Goal: Download file/media

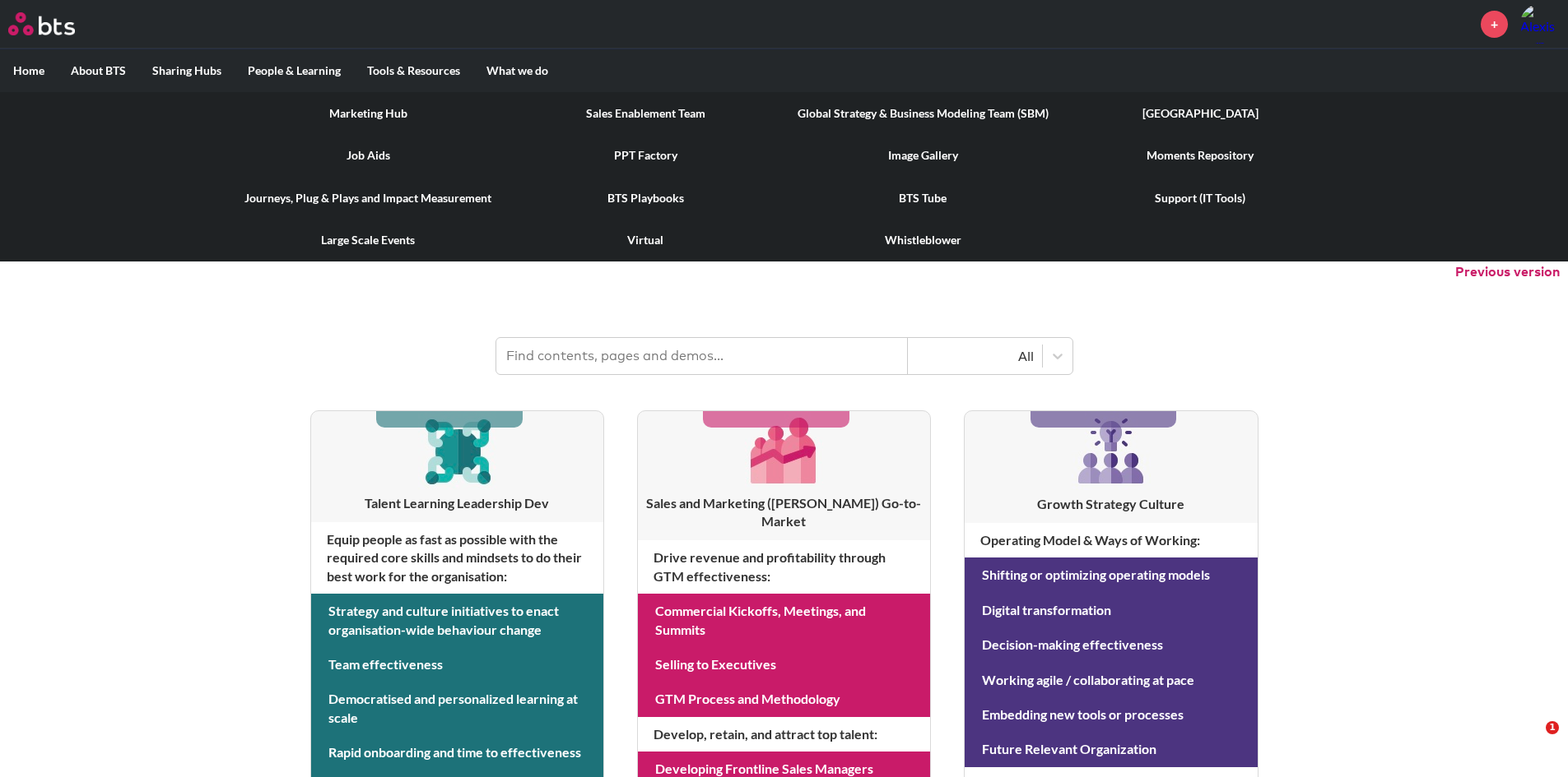
click at [914, 145] on link "Image Gallery" at bounding box center [923, 155] width 277 height 43
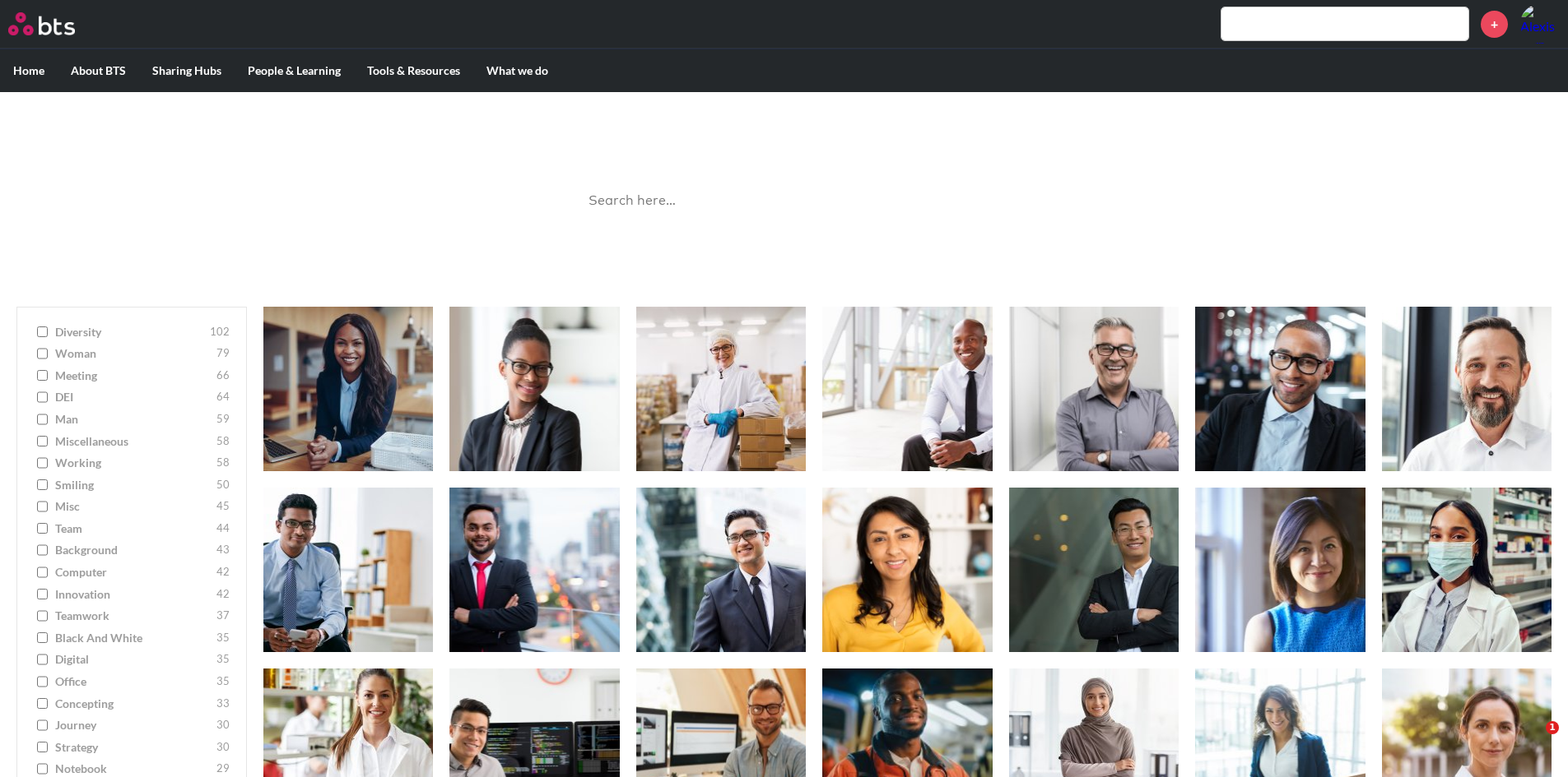
click at [750, 204] on input "search" at bounding box center [784, 201] width 412 height 44
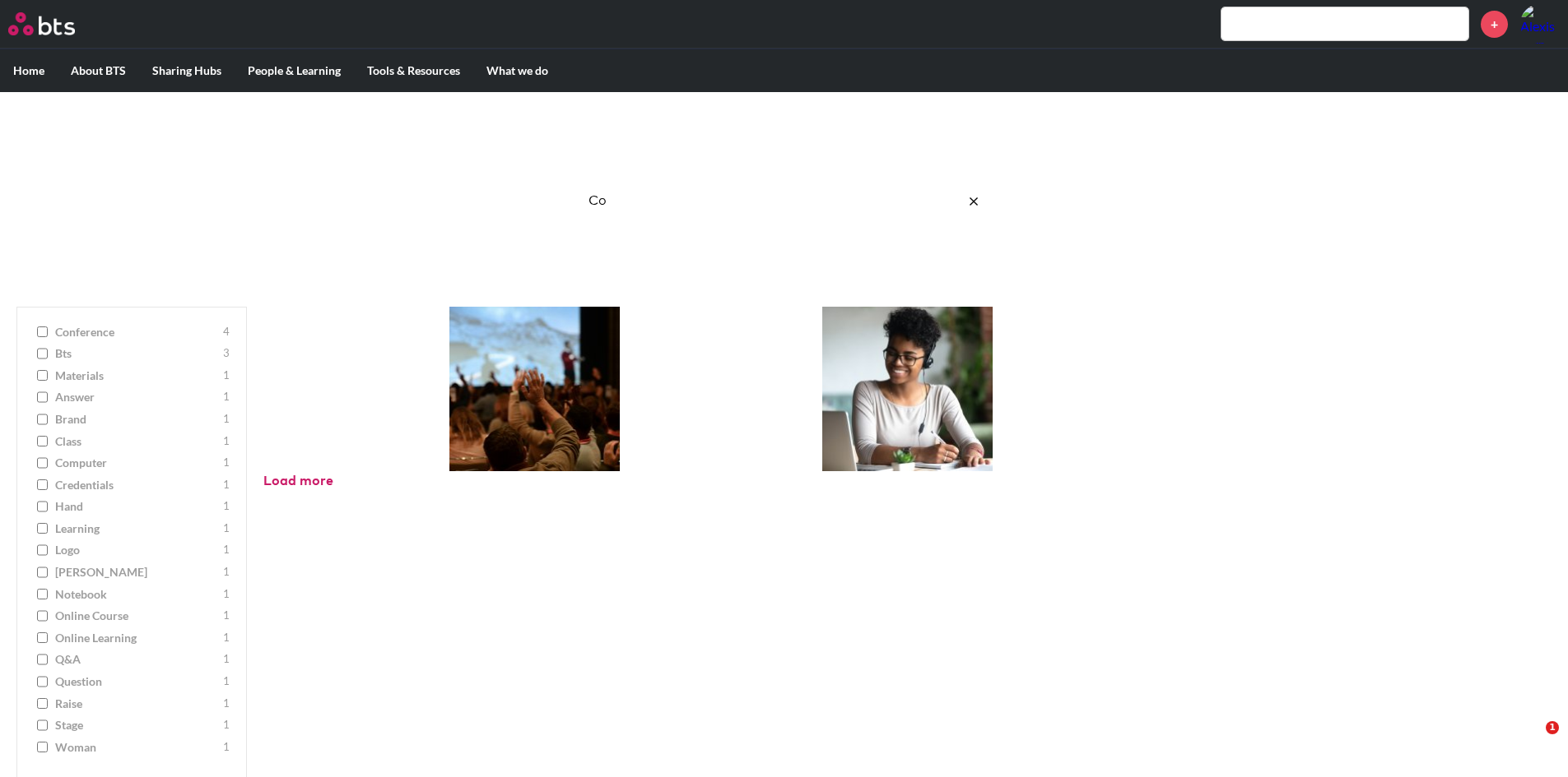
type input "C"
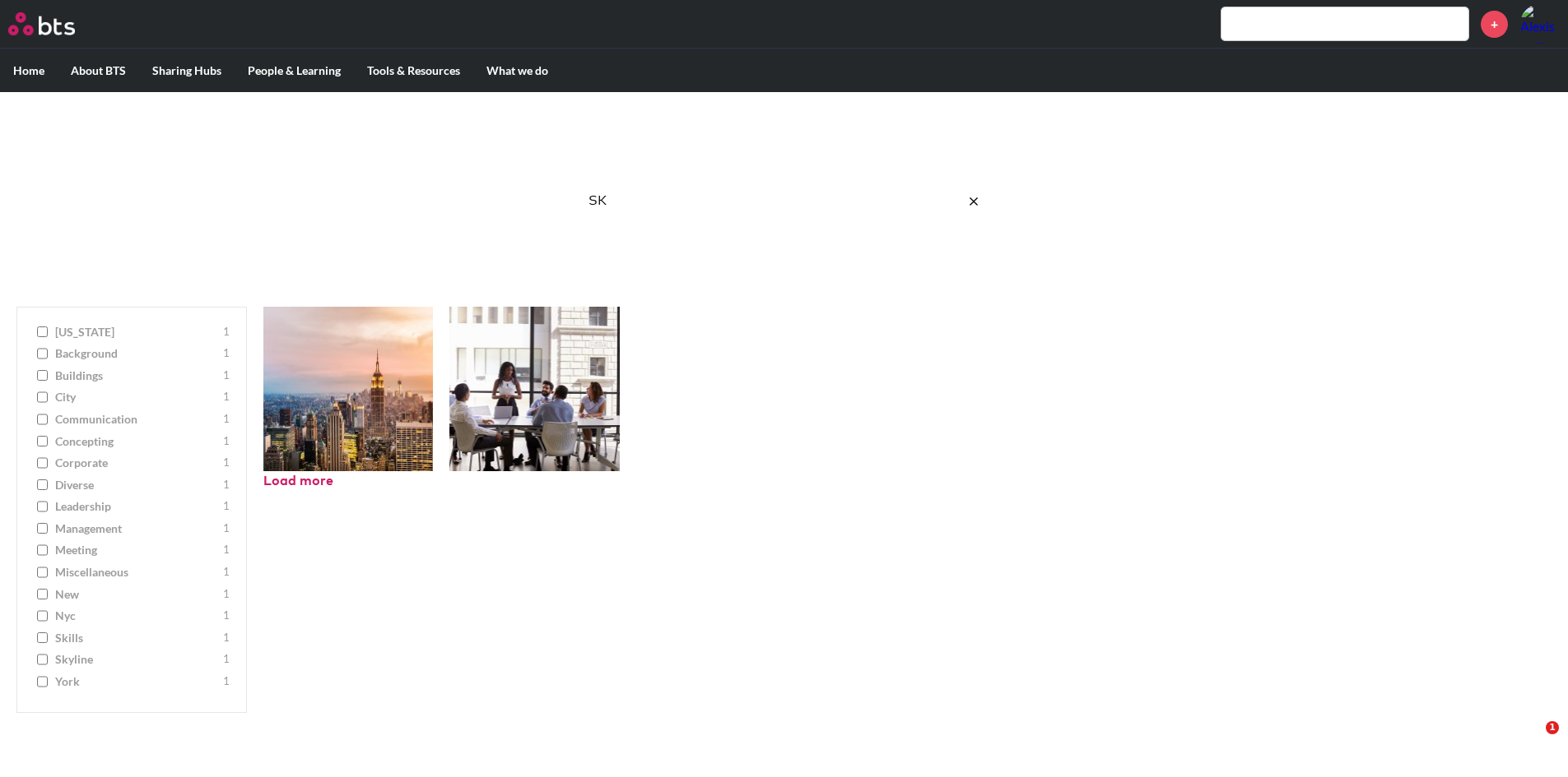
type input "S"
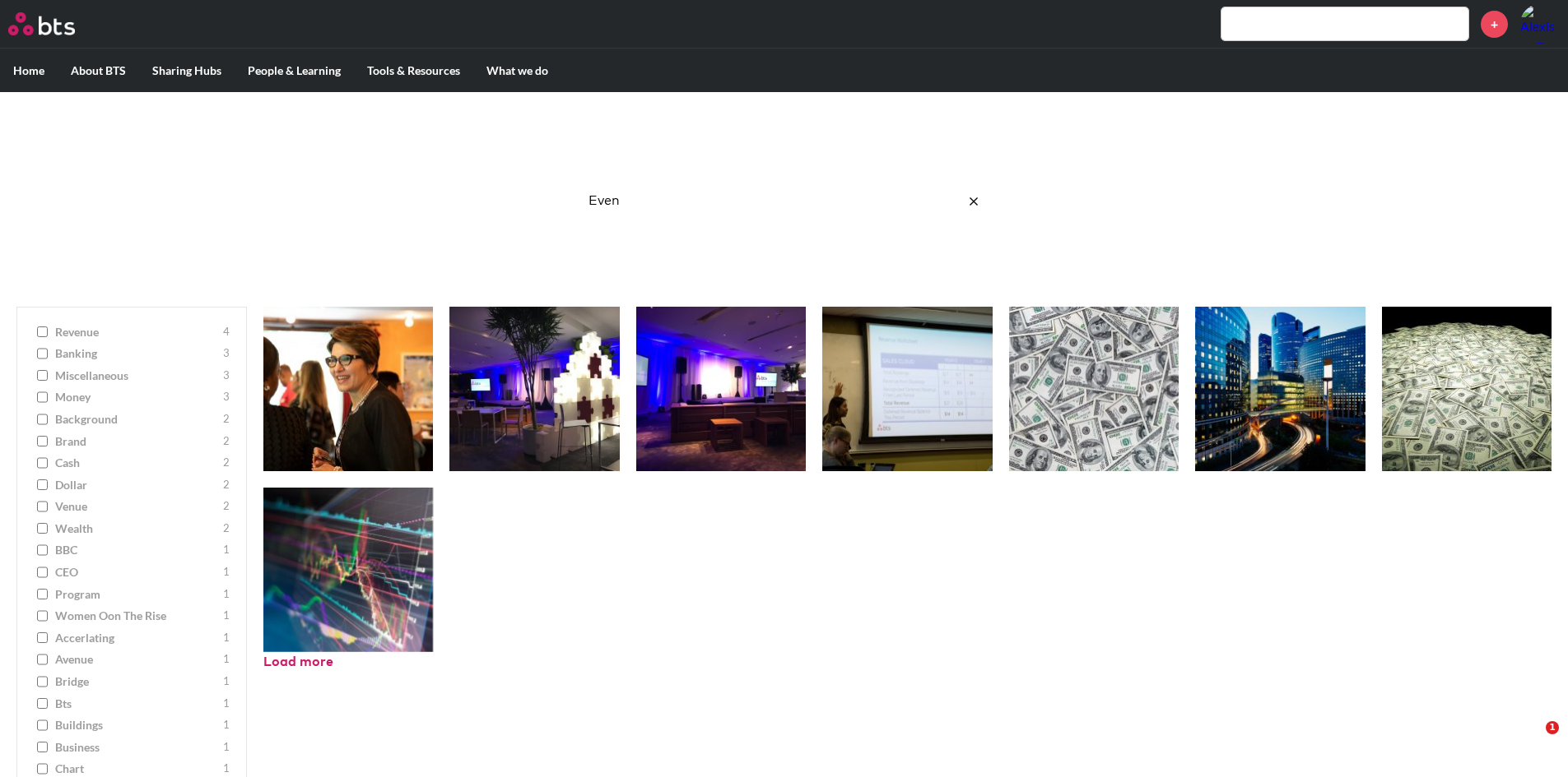
type input "Even"
click at [975, 204] on icon "reset" at bounding box center [973, 201] width 8 height 8
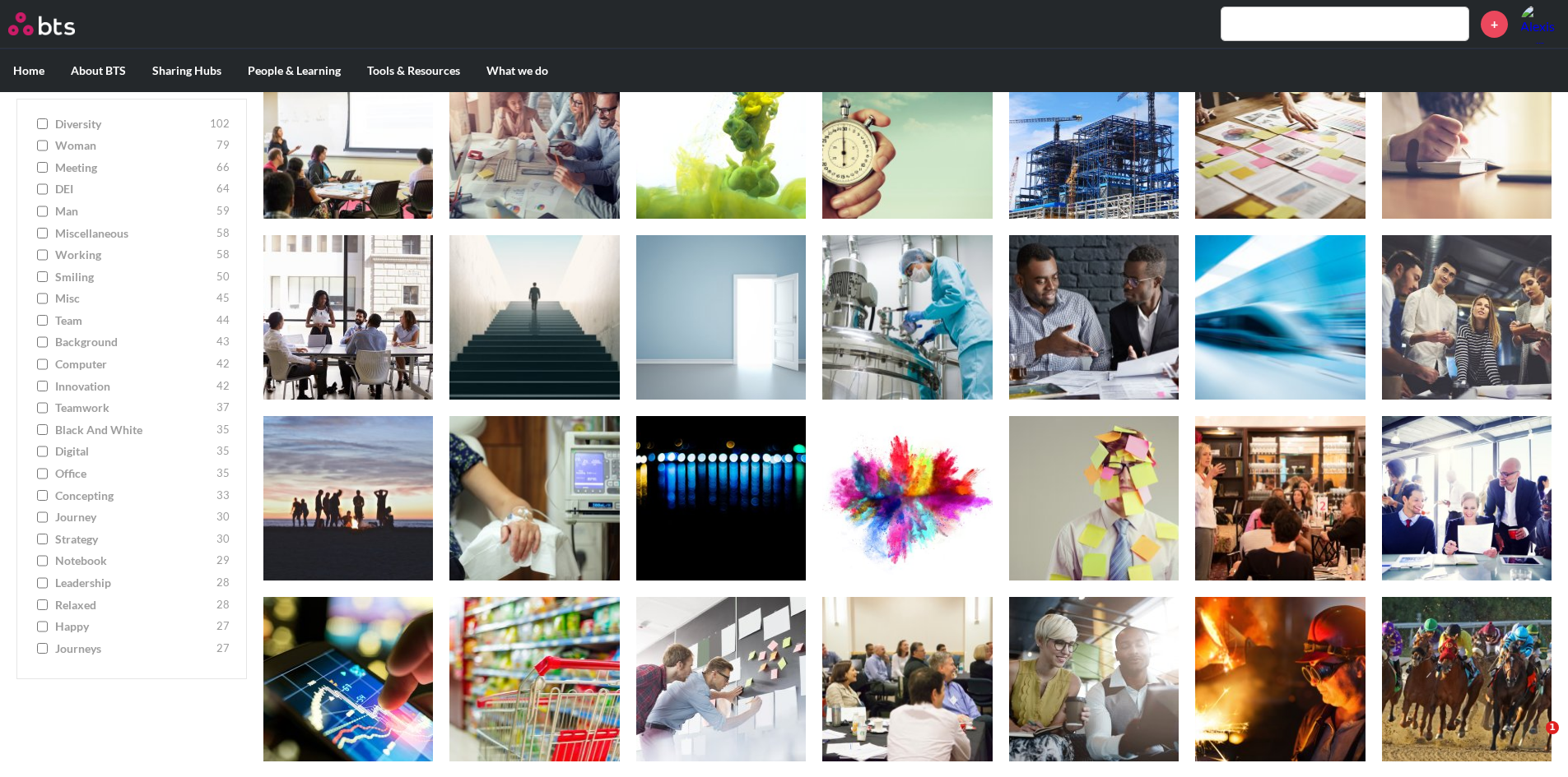
scroll to position [5076, 0]
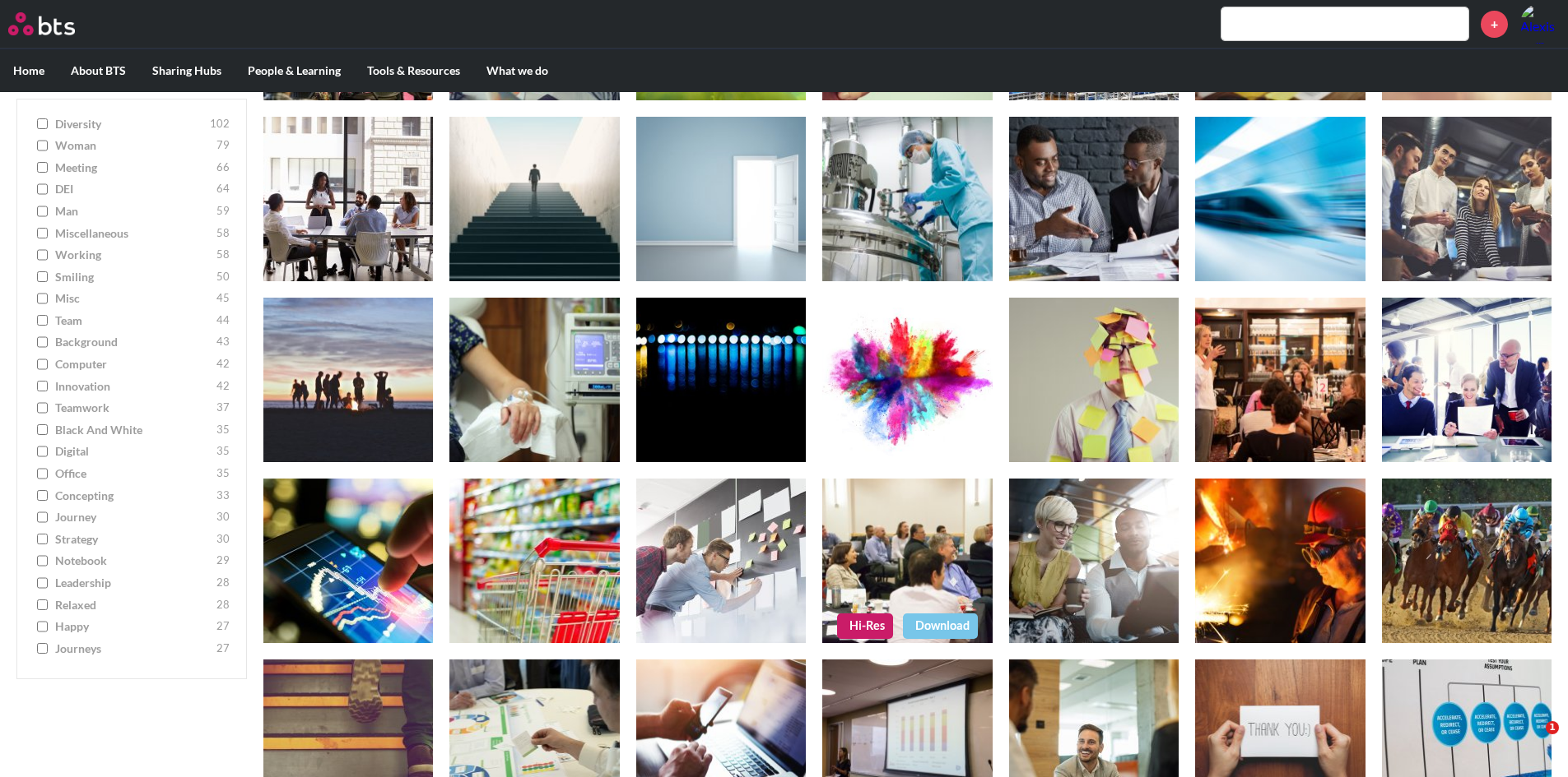
click at [907, 589] on figure at bounding box center [907, 561] width 170 height 164
click at [876, 537] on figure at bounding box center [907, 561] width 170 height 164
click at [868, 622] on link "Hi-Res" at bounding box center [865, 626] width 56 height 25
click at [1245, 380] on figure at bounding box center [1280, 380] width 170 height 164
click at [1206, 437] on div "Hi-Res Download" at bounding box center [1280, 446] width 170 height 25
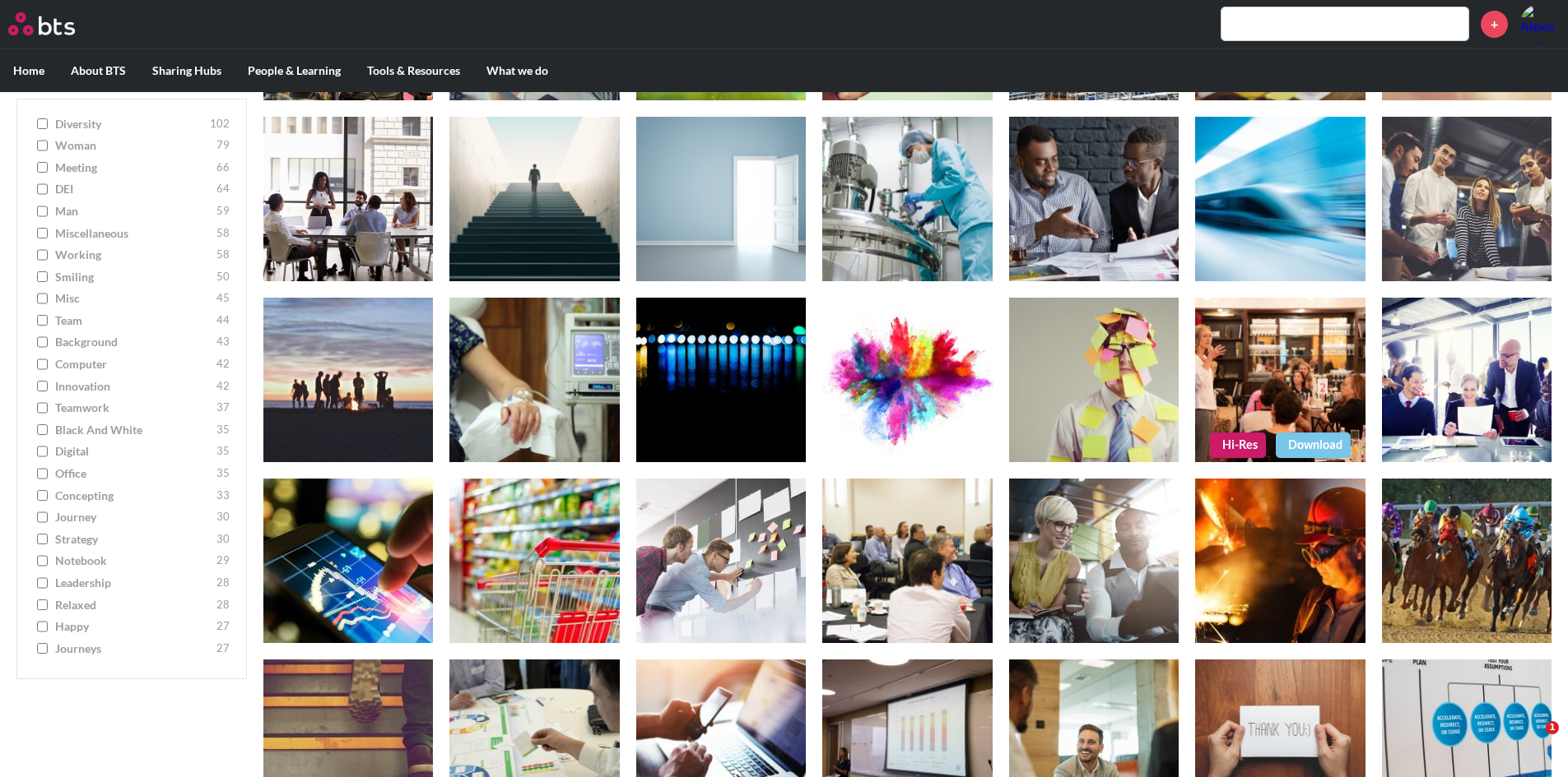
click at [1228, 443] on link "Hi-Res" at bounding box center [1237, 446] width 56 height 25
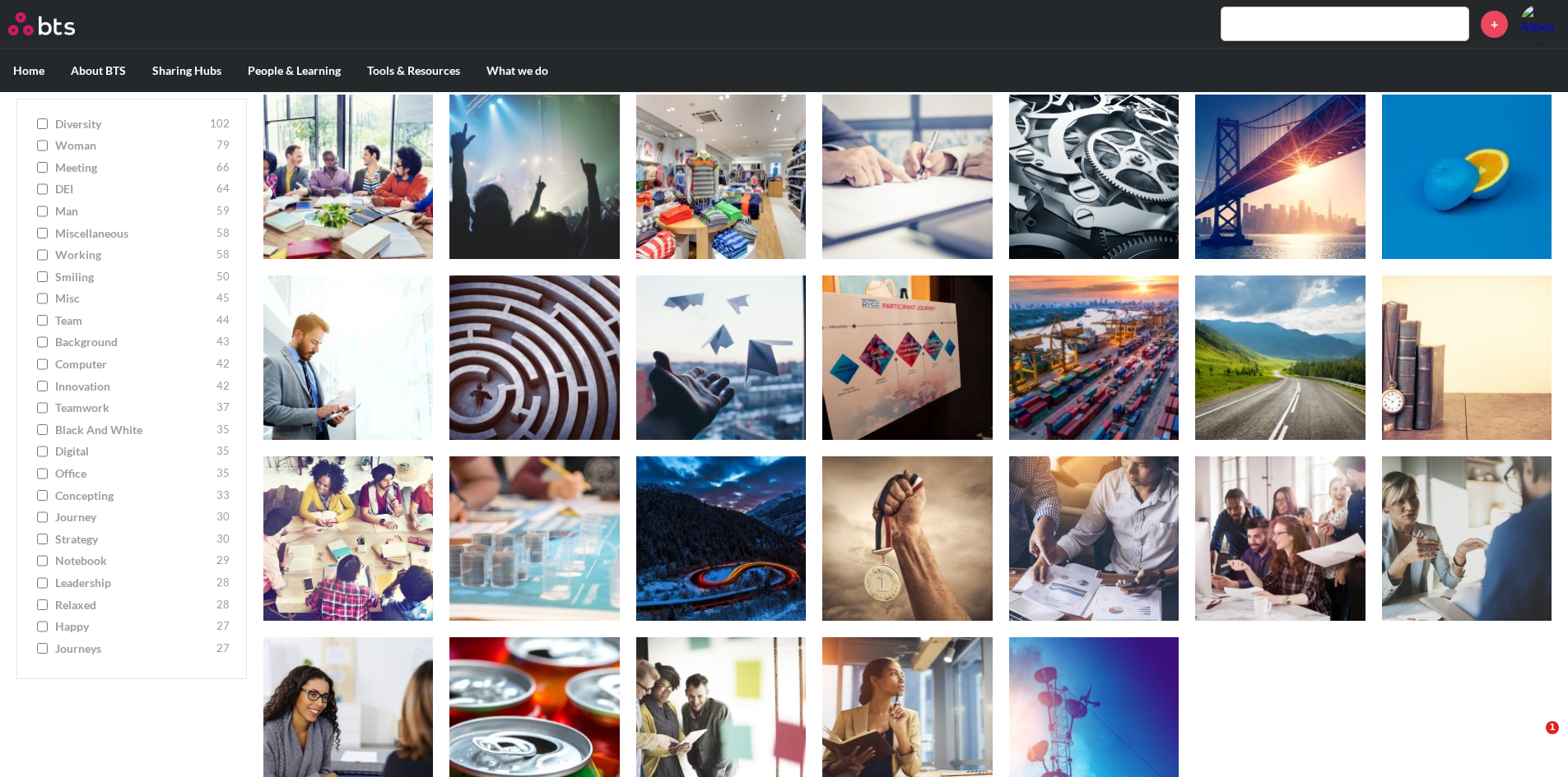
scroll to position [6064, 0]
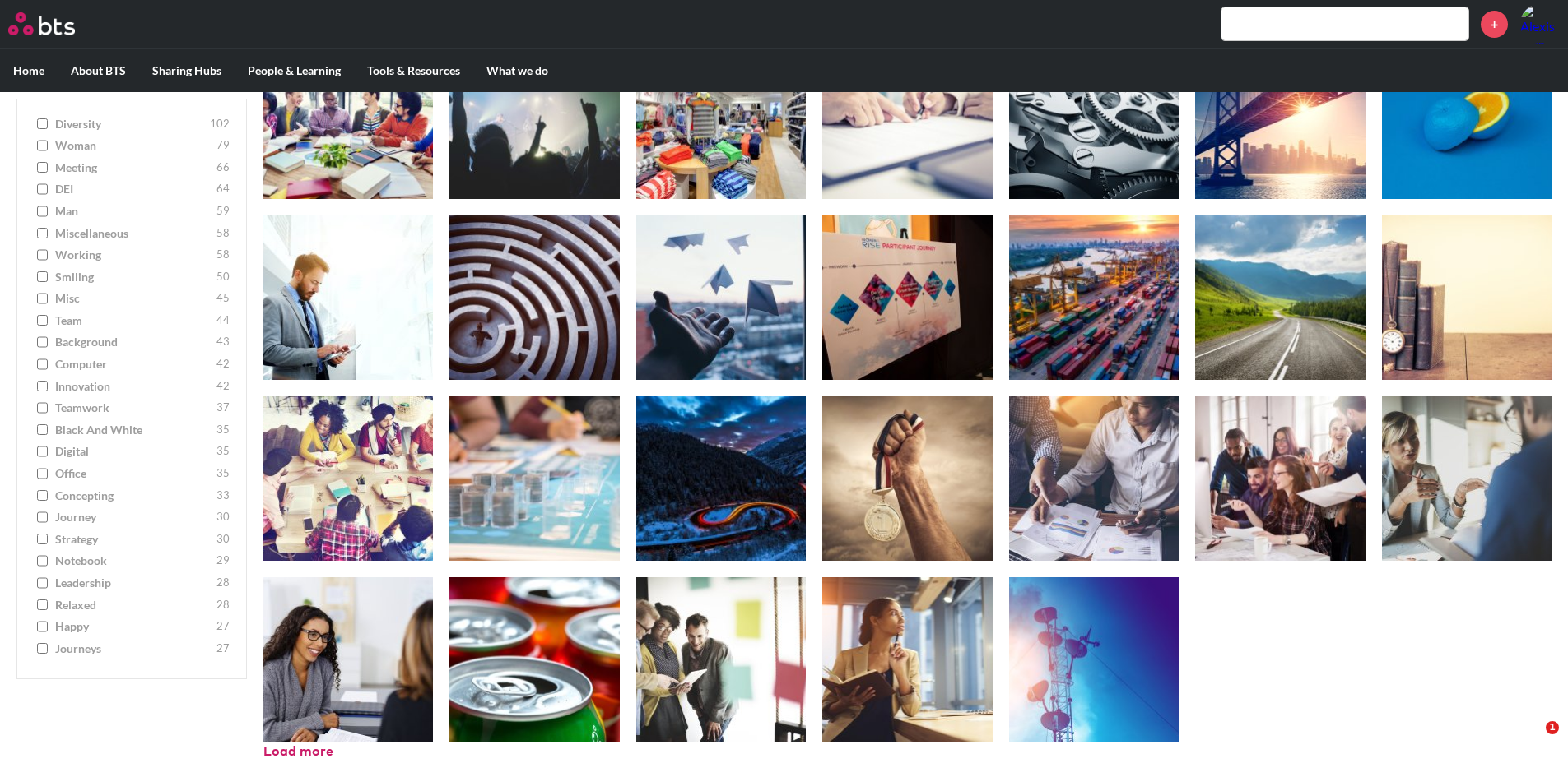
click at [300, 746] on button "Load more" at bounding box center [298, 752] width 70 height 18
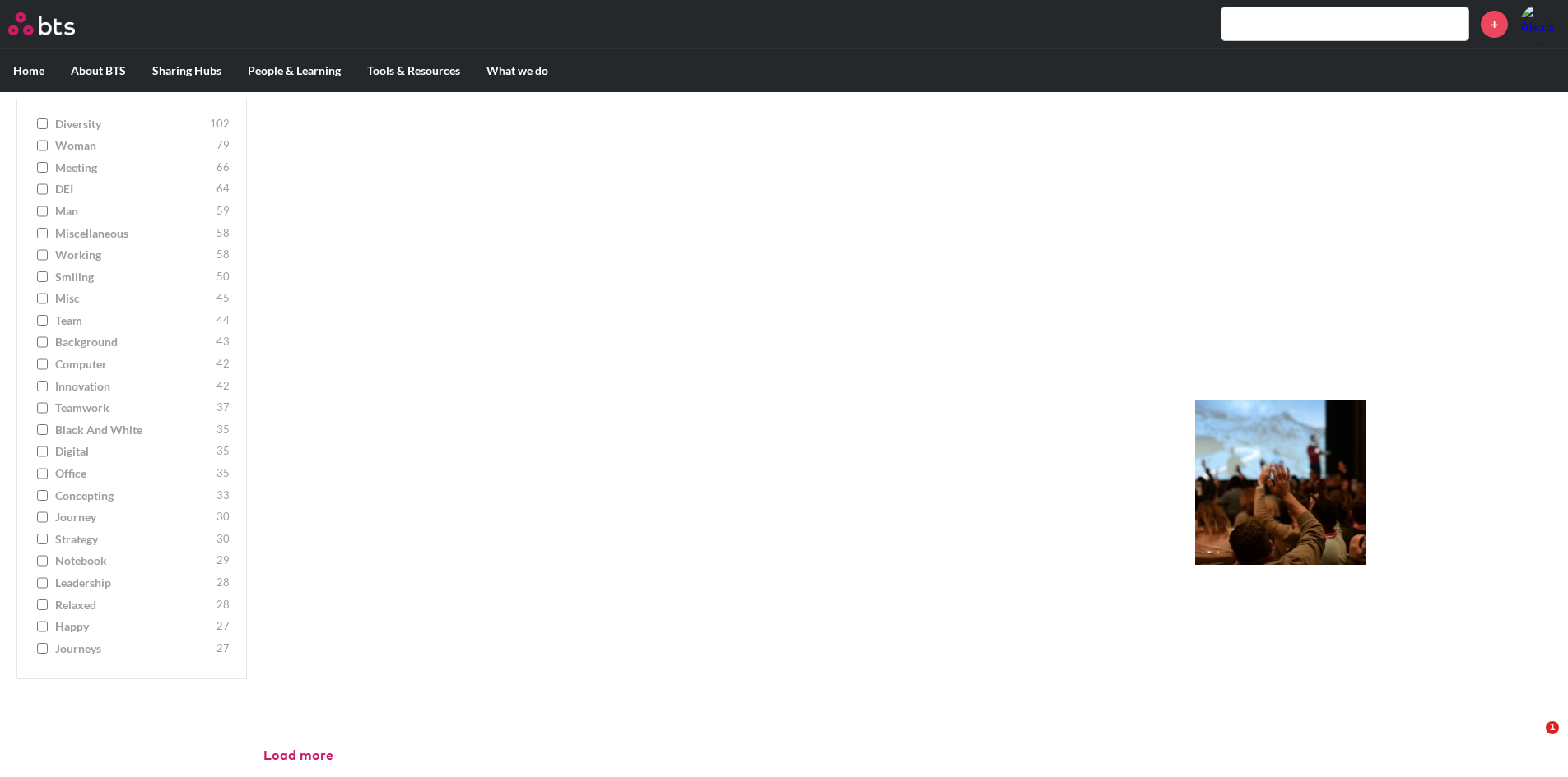
scroll to position [12579, 0]
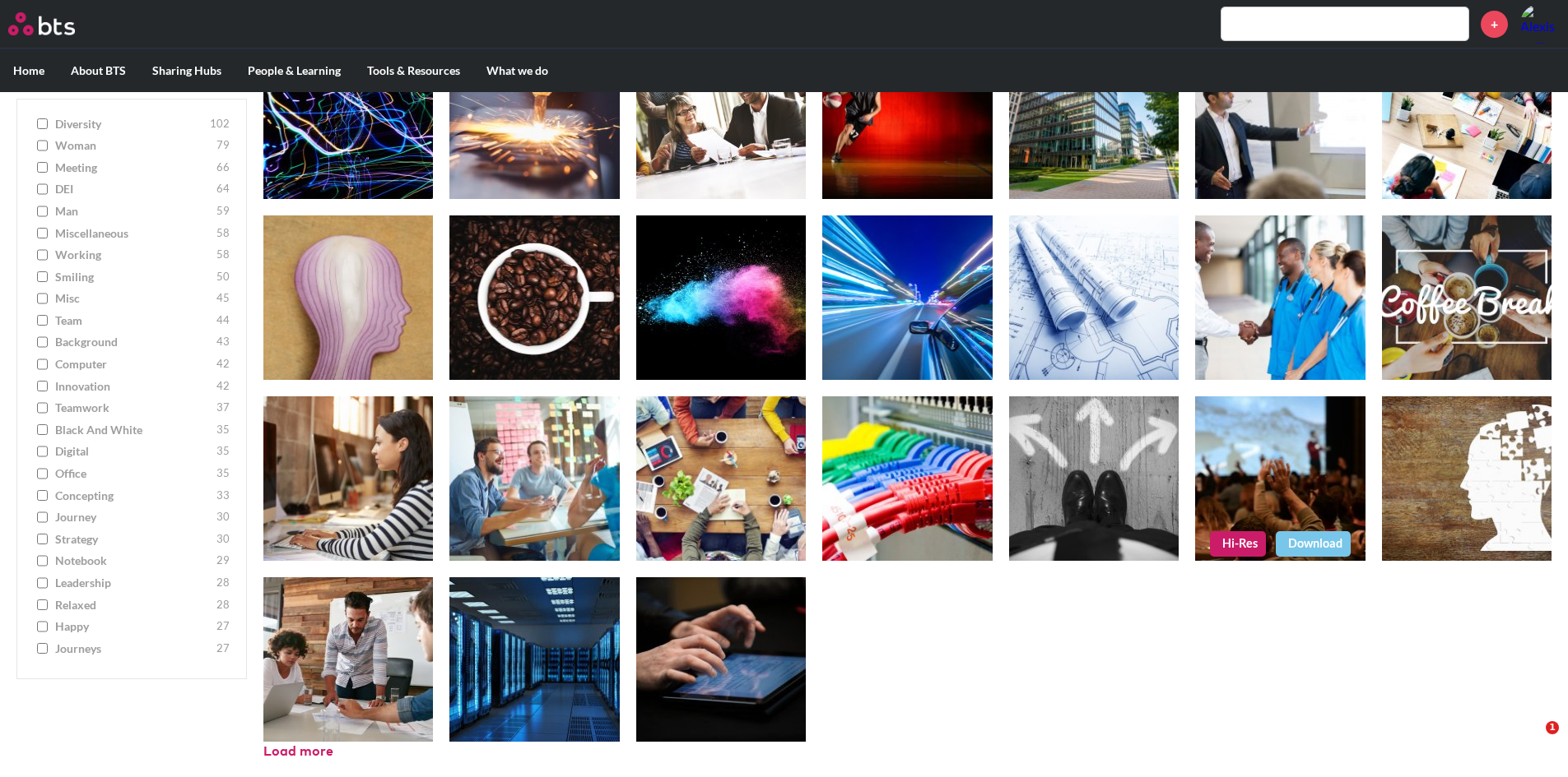
click at [1227, 544] on link "Hi-Res" at bounding box center [1237, 544] width 56 height 25
